Goal: Task Accomplishment & Management: Manage account settings

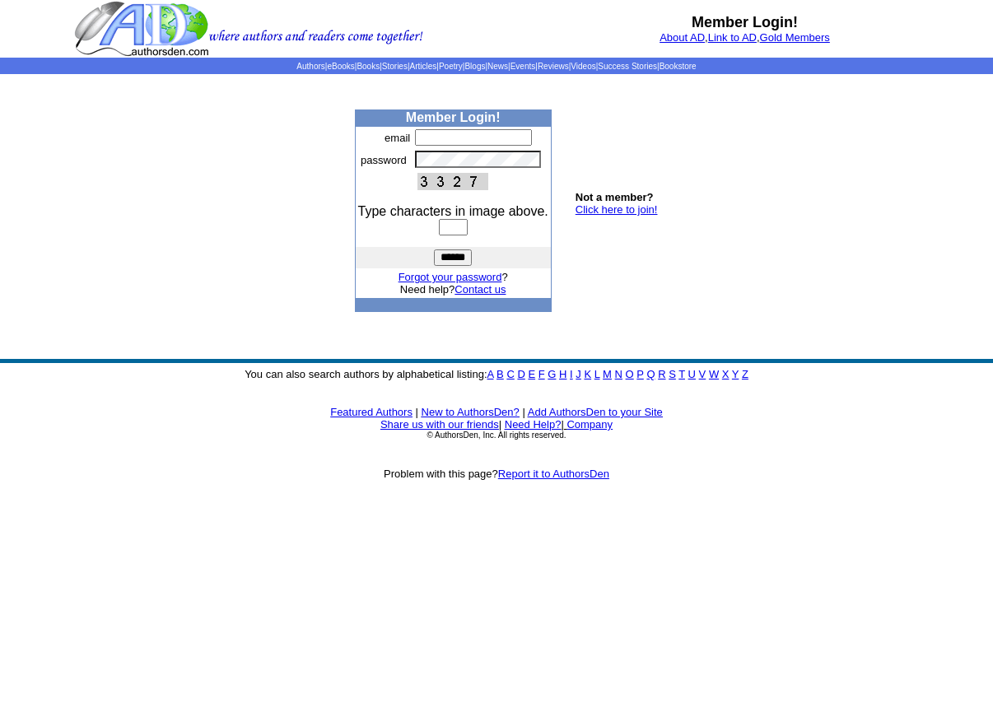
click at [431, 136] on input "text" at bounding box center [473, 137] width 117 height 16
type input "**********"
click at [450, 230] on input "text" at bounding box center [453, 227] width 29 height 16
type input "****"
click at [460, 256] on input "******" at bounding box center [453, 257] width 38 height 16
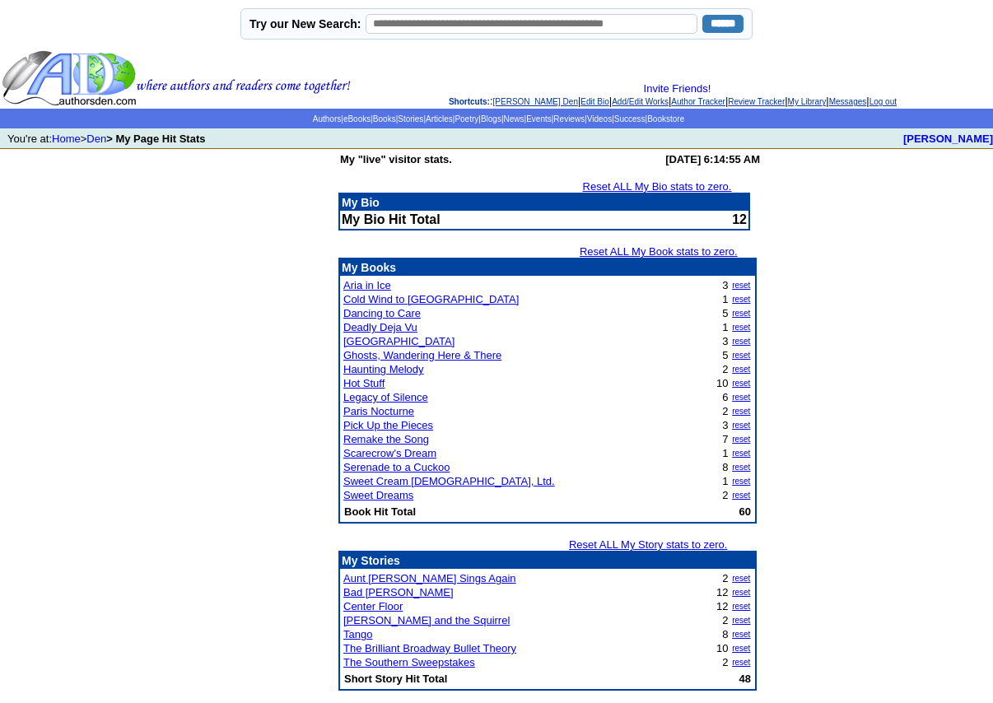
click at [684, 187] on link "Reset ALL My Bio stats to zero." at bounding box center [657, 186] width 149 height 12
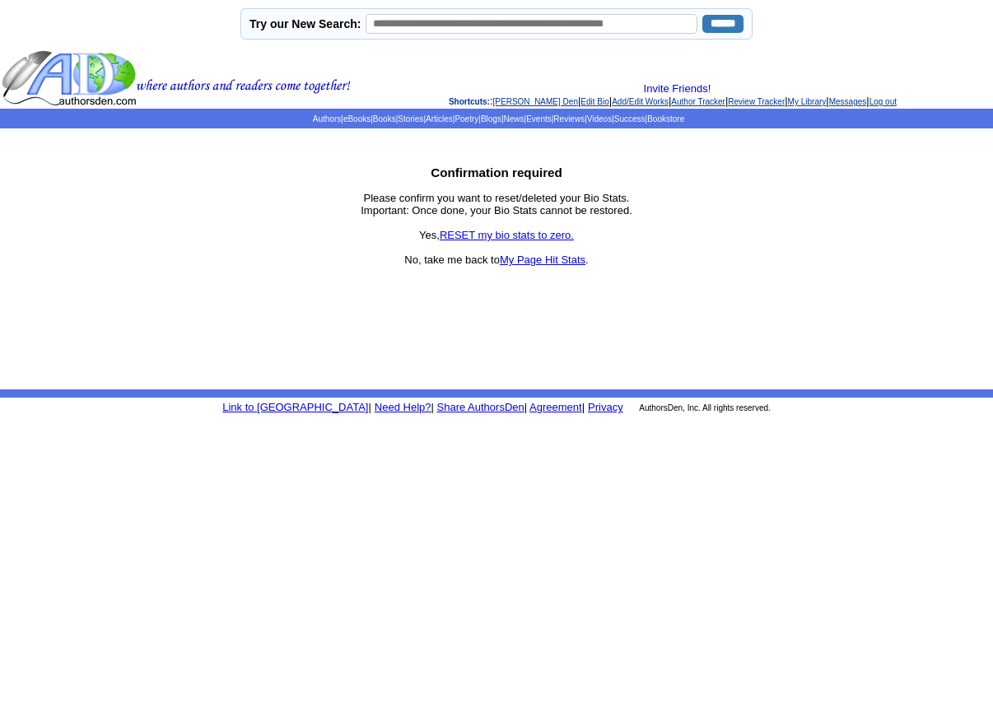
click at [539, 234] on link "RESET my bio stats to zero." at bounding box center [507, 235] width 134 height 12
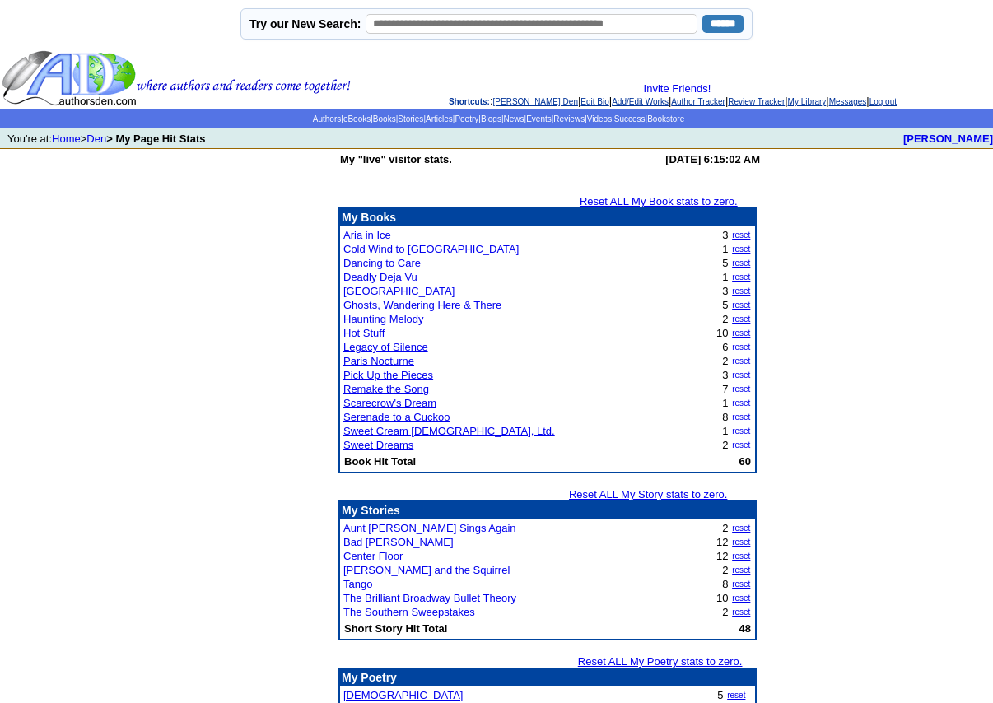
click at [645, 203] on link "Reset ALL My Book stats to zero." at bounding box center [659, 201] width 158 height 12
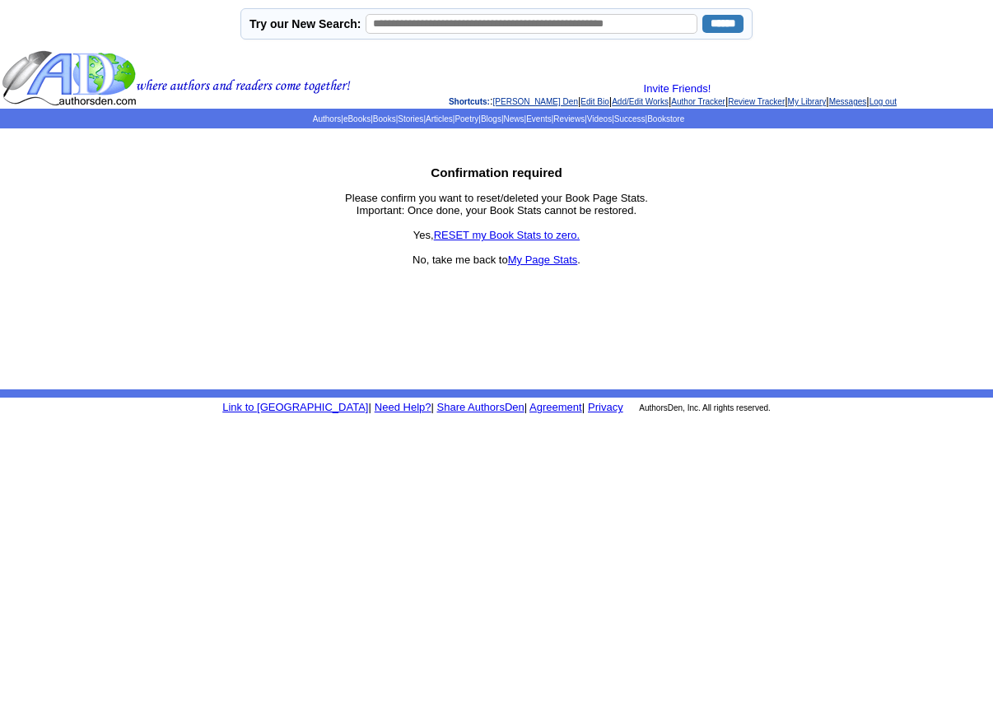
click at [544, 235] on link "RESET my Book Stats to zero." at bounding box center [507, 235] width 147 height 12
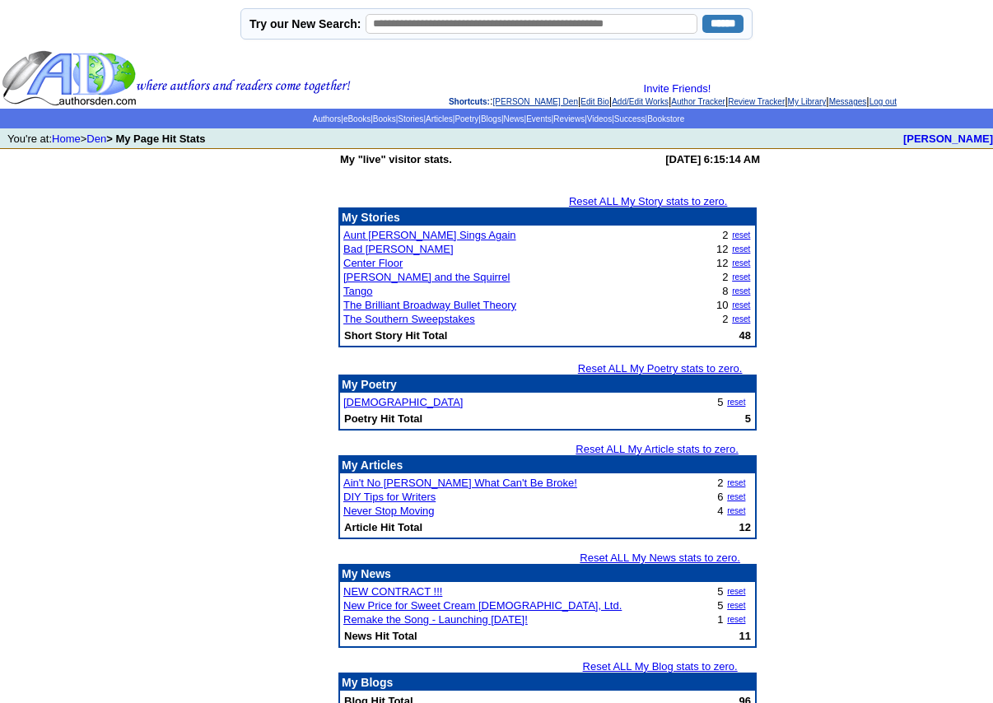
click at [658, 203] on link "Reset ALL My Story stats to zero." at bounding box center [648, 201] width 158 height 12
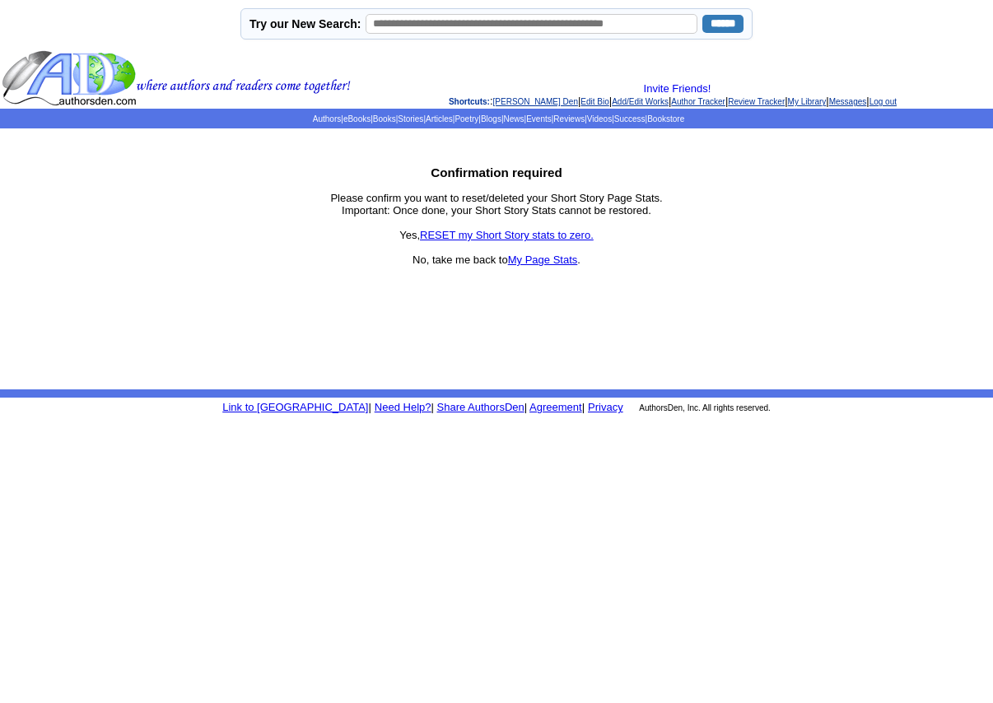
click at [538, 237] on link "RESET my Short Story stats to zero." at bounding box center [507, 235] width 174 height 12
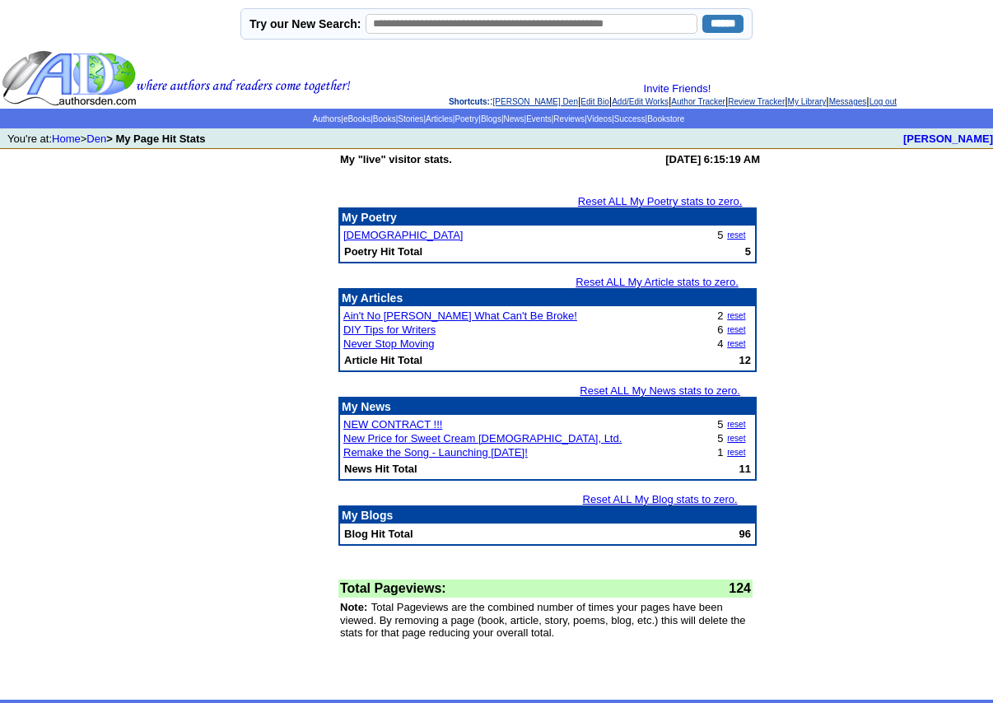
click at [658, 498] on link "Reset ALL My Blog stats to zero." at bounding box center [660, 499] width 155 height 12
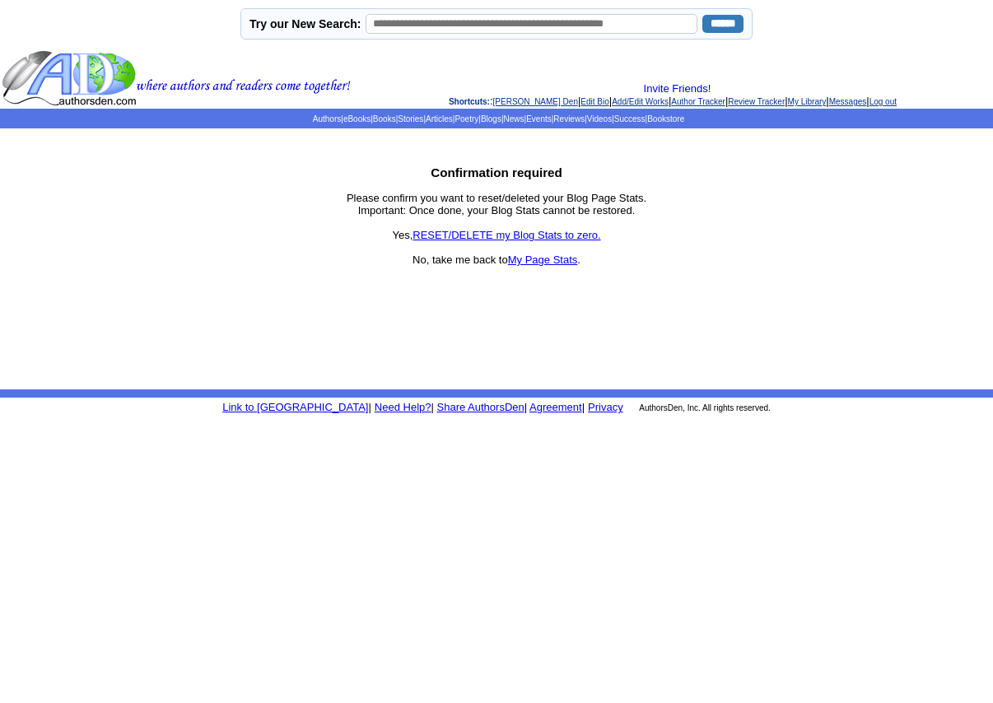
click at [527, 237] on link "RESET/DELETE my Blog Stats to zero." at bounding box center [506, 235] width 188 height 12
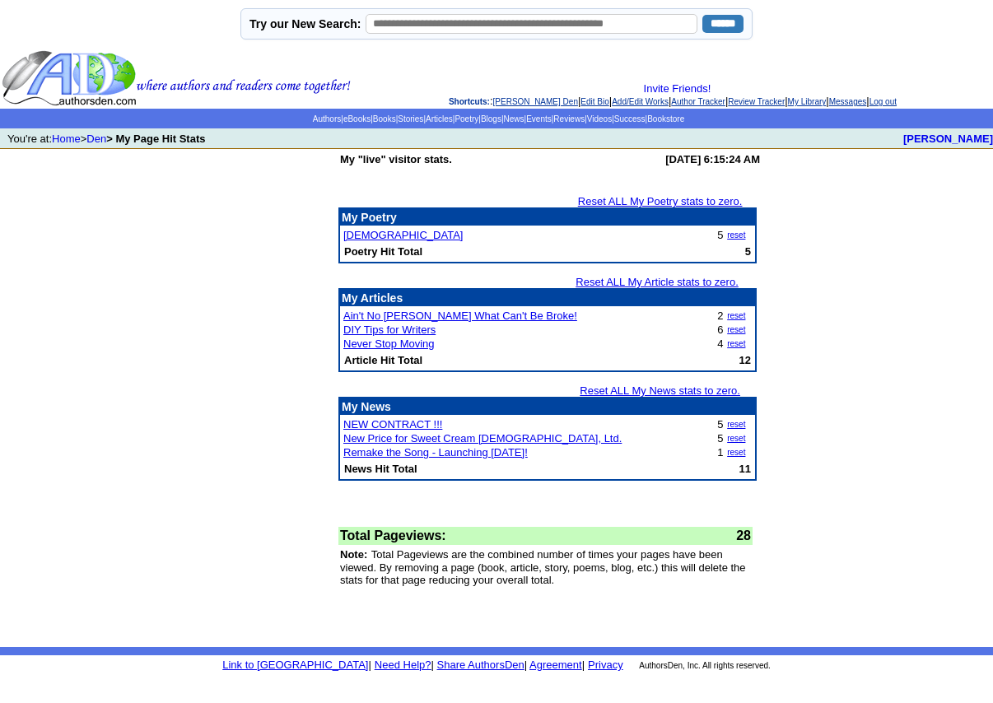
click at [670, 281] on link "Reset ALL My Article stats to zero." at bounding box center [657, 282] width 163 height 12
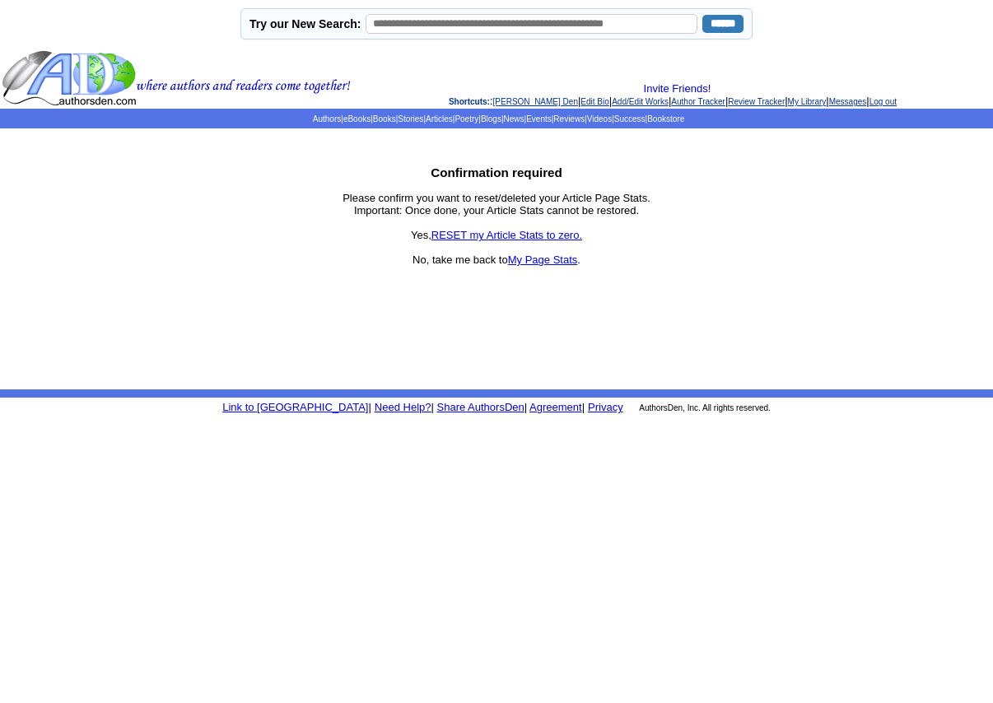
drag, startPoint x: 524, startPoint y: 235, endPoint x: 567, endPoint y: 243, distance: 43.6
click at [524, 235] on link "RESET my Article Stats to zero." at bounding box center [506, 235] width 151 height 12
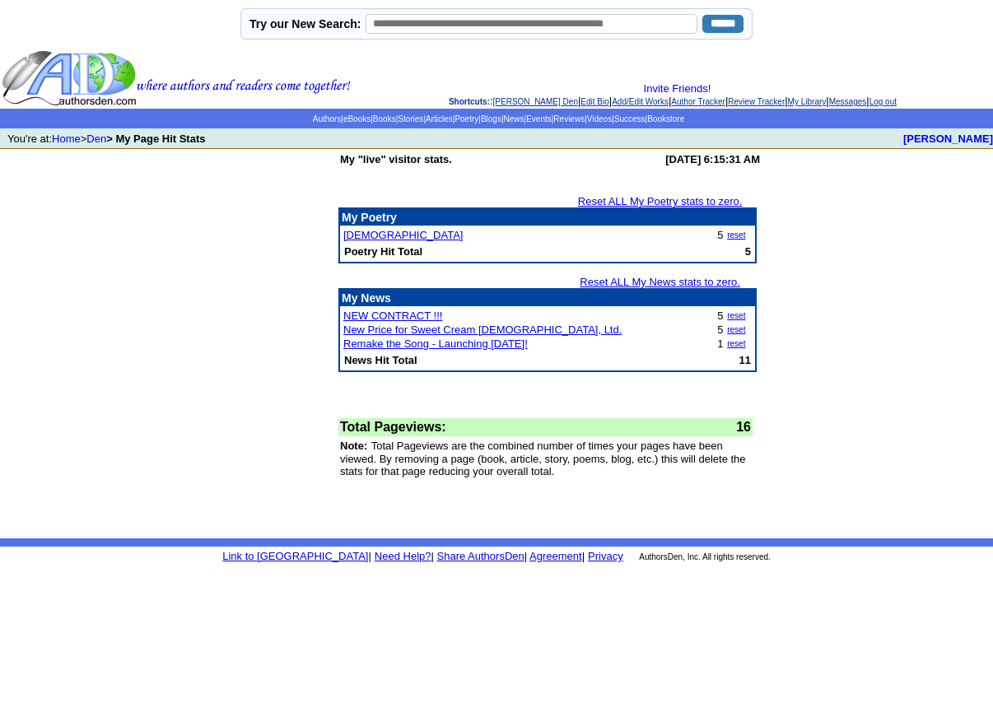
click at [673, 287] on link "Reset ALL My News stats to zero." at bounding box center [660, 282] width 161 height 12
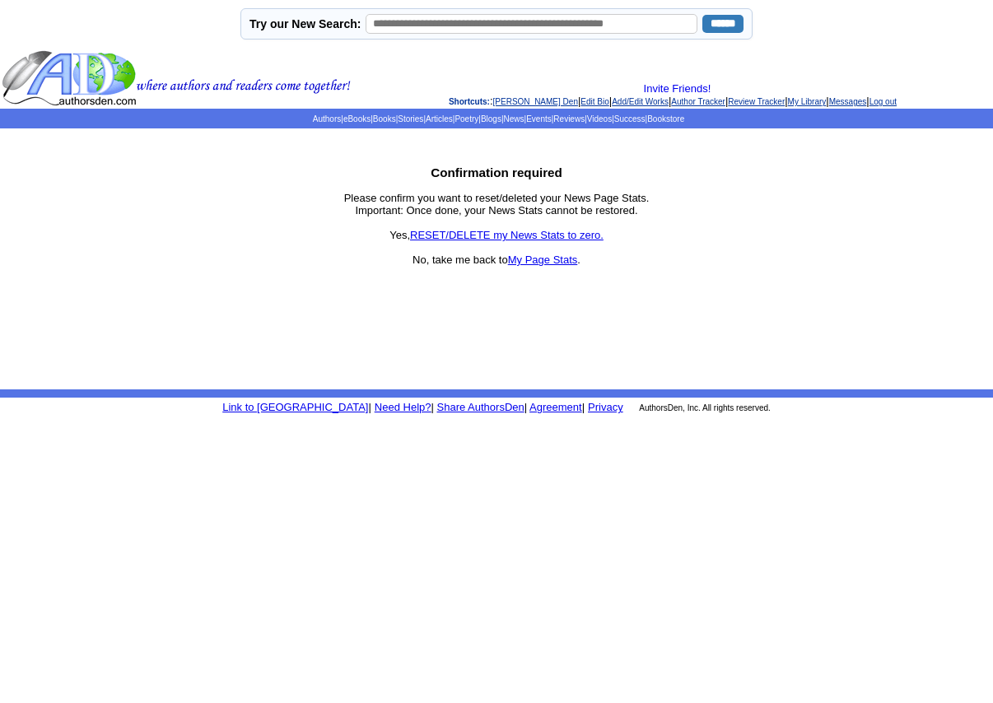
click at [506, 235] on link "RESET/DELETE my News Stats to zero." at bounding box center [506, 235] width 193 height 12
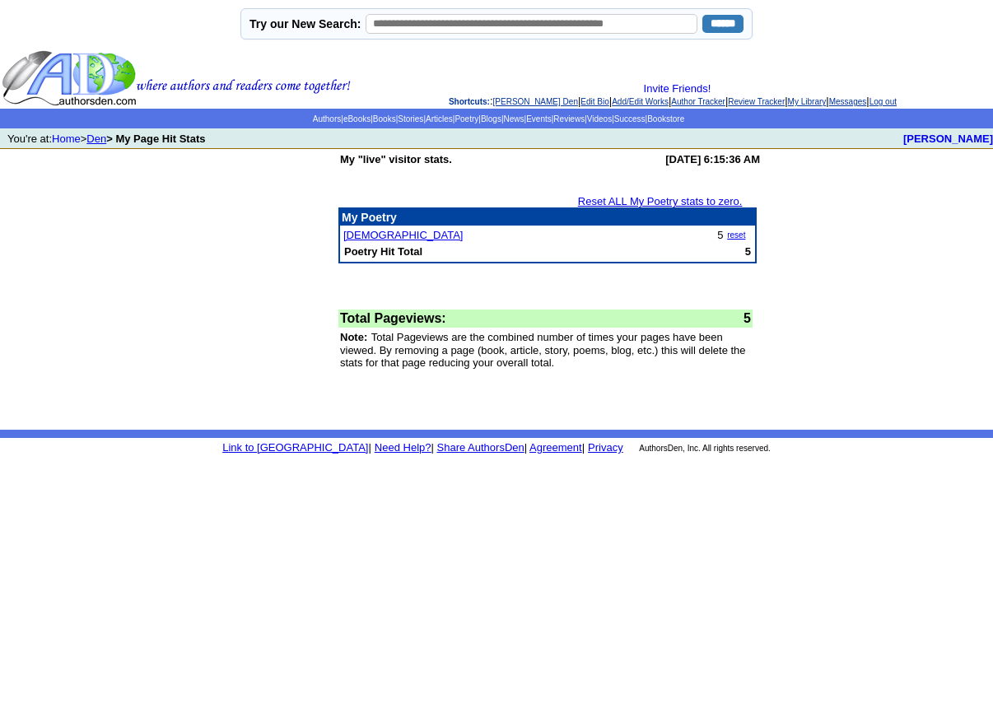
click at [106, 142] on link "Den" at bounding box center [96, 139] width 20 height 12
